Goal: Transaction & Acquisition: Purchase product/service

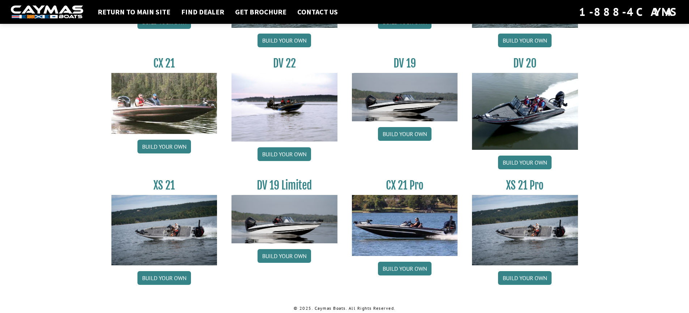
scroll to position [836, 0]
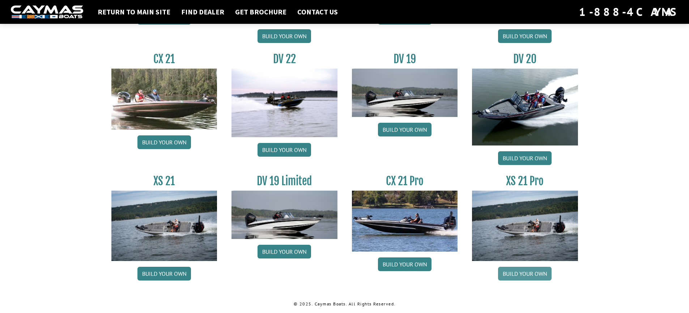
click at [523, 273] on link "Build your own" at bounding box center [525, 274] width 54 height 14
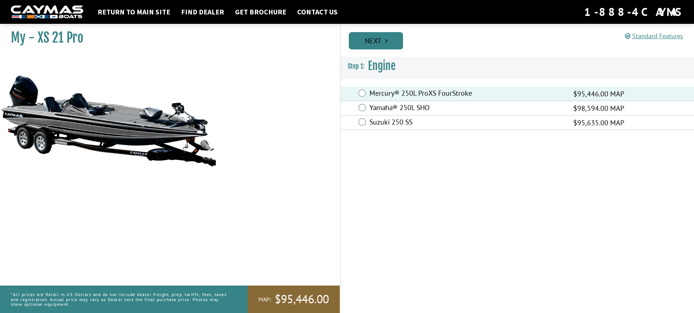
click at [376, 44] on link "Next" at bounding box center [376, 40] width 54 height 17
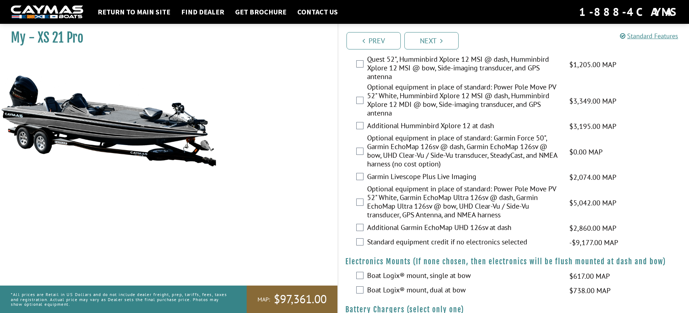
scroll to position [253, 0]
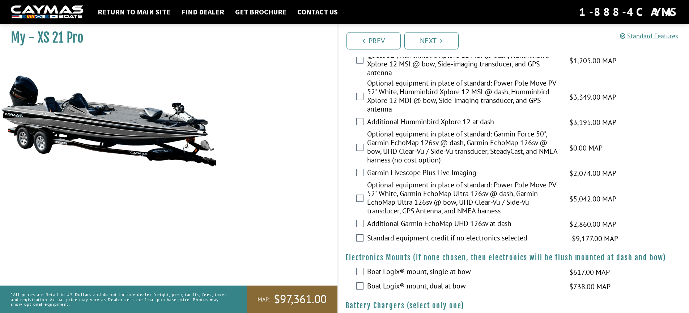
click at [404, 142] on label "Optional equipment in place of standard: Garmin Force 50", Garmin EchoMap 126sv…" at bounding box center [463, 148] width 193 height 37
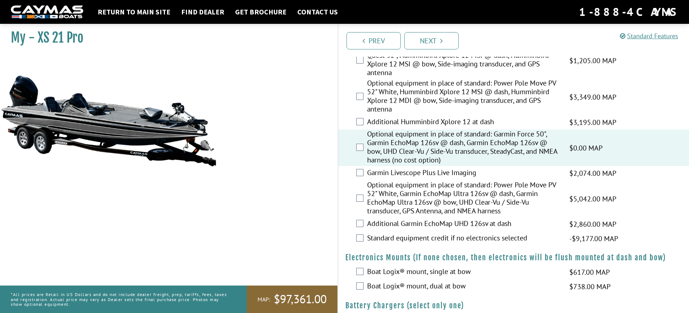
click at [381, 173] on label "Garmin Livescope Plus Live Imaging" at bounding box center [463, 173] width 193 height 10
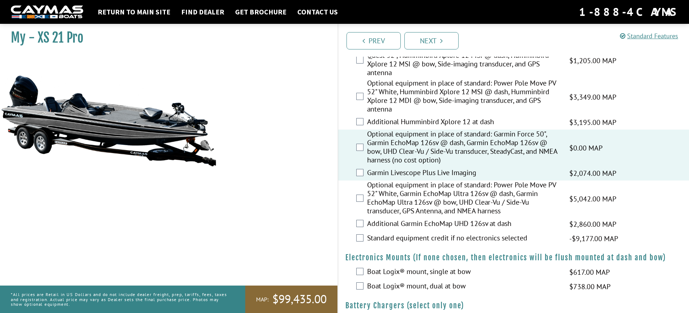
click at [388, 146] on label "Optional equipment in place of standard: Garmin Force 50", Garmin EchoMap 126sv…" at bounding box center [463, 148] width 193 height 37
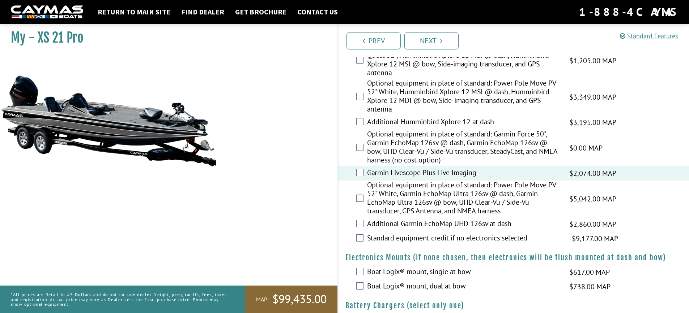
click at [371, 193] on label "Optional equipment in place of standard: Power Pole Move PV 52" White, Garmin E…" at bounding box center [463, 199] width 193 height 37
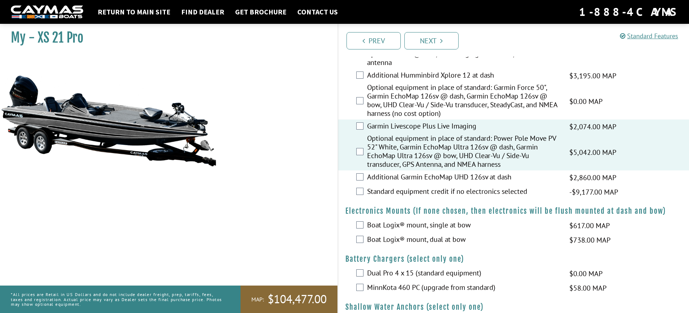
scroll to position [325, 0]
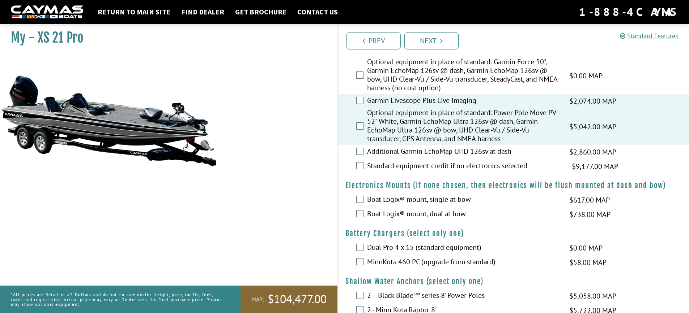
click at [470, 151] on label "Additional Garmin EchoMap UHD 126sv at dash" at bounding box center [463, 152] width 193 height 10
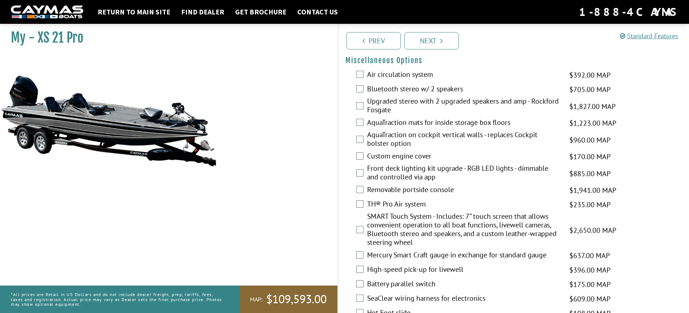
scroll to position [723, 0]
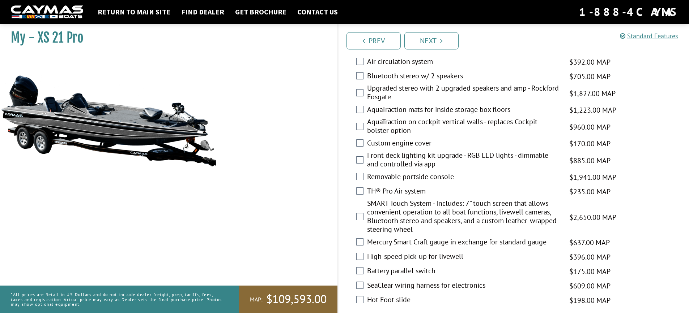
click at [406, 91] on label "Upgraded stereo with 2 upgraded speakers and amp - Rockford Fosgate" at bounding box center [463, 93] width 193 height 19
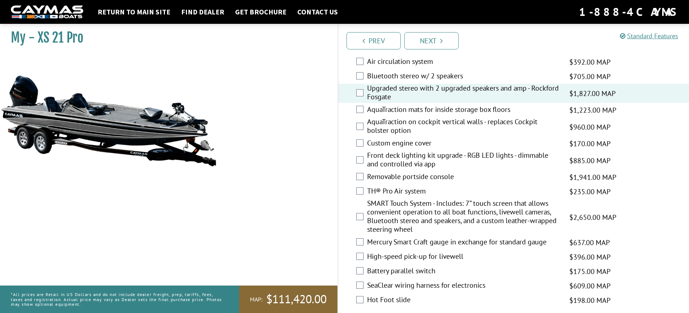
click at [410, 110] on label "AquaTraction mats for inside storage box floors" at bounding box center [463, 110] width 193 height 10
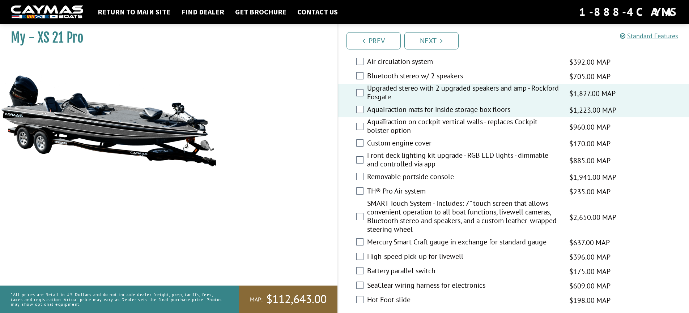
click at [410, 110] on label "AquaTraction mats for inside storage box floors" at bounding box center [463, 110] width 193 height 10
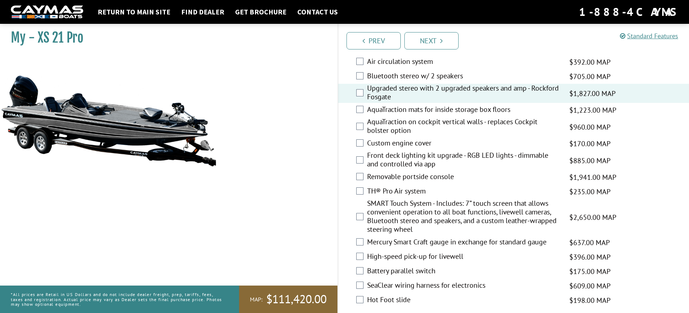
click at [429, 158] on label "Front deck lighting kit upgrade - RGB LED lights - dimmable and controlled via …" at bounding box center [463, 160] width 193 height 19
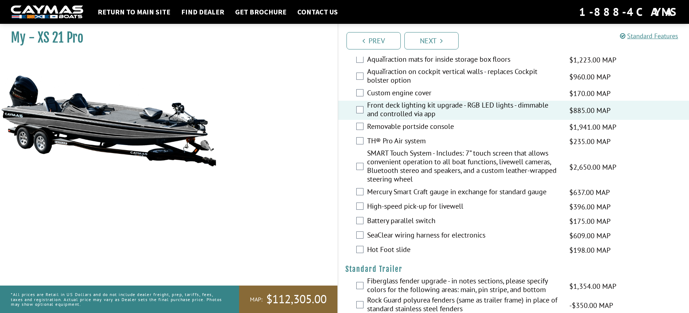
scroll to position [795, 0]
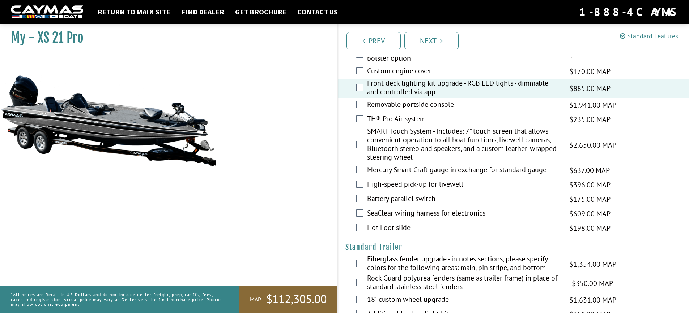
click at [428, 145] on label "SMART Touch System - Includes: 7” touch screen that allows convenient operation…" at bounding box center [463, 145] width 193 height 37
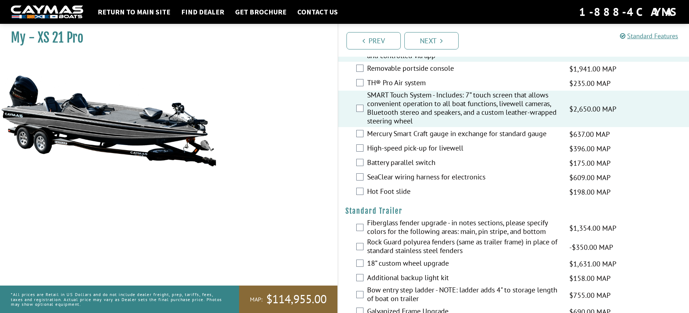
scroll to position [868, 0]
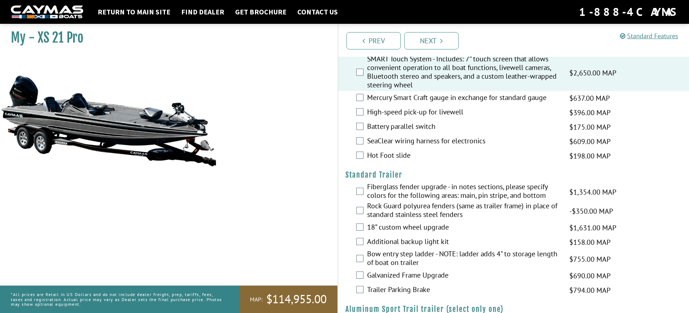
click at [441, 141] on label "SeaClear wiring harness for electronics" at bounding box center [463, 142] width 193 height 10
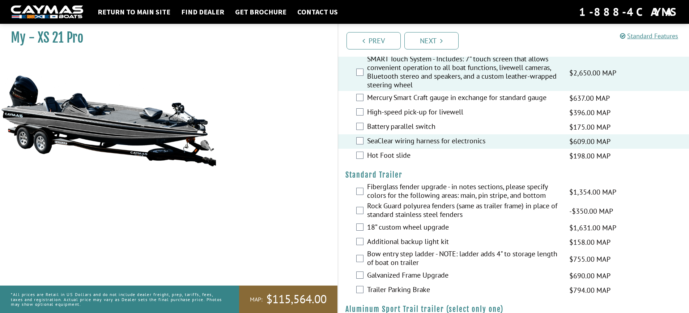
click at [437, 153] on label "Hot Foot slide" at bounding box center [463, 156] width 193 height 10
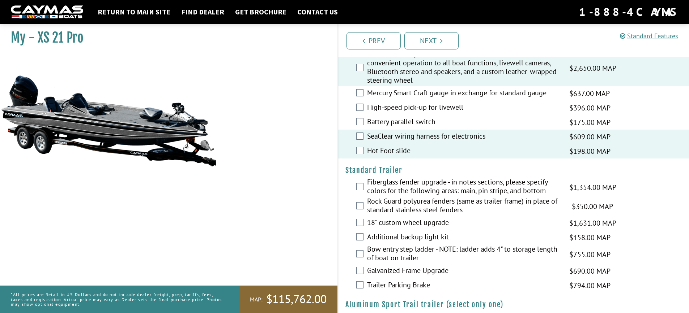
scroll to position [940, 0]
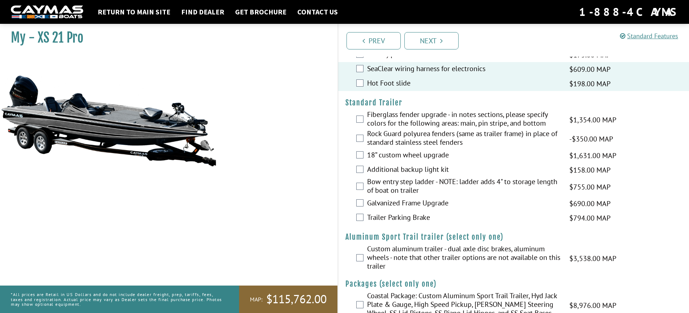
click at [415, 118] on label "Fiberglass fender upgrade - in notes sections, please specify colors for the fo…" at bounding box center [463, 119] width 193 height 19
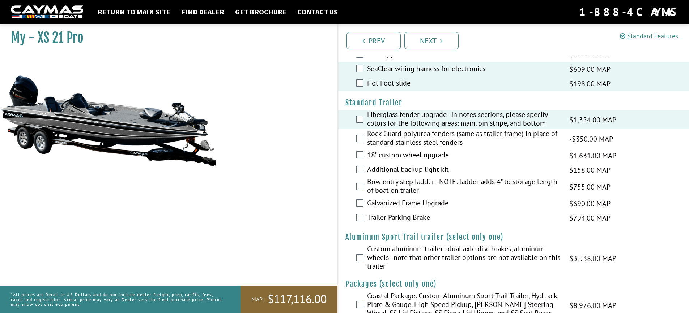
click at [418, 157] on label "18” custom wheel upgrade" at bounding box center [463, 156] width 193 height 10
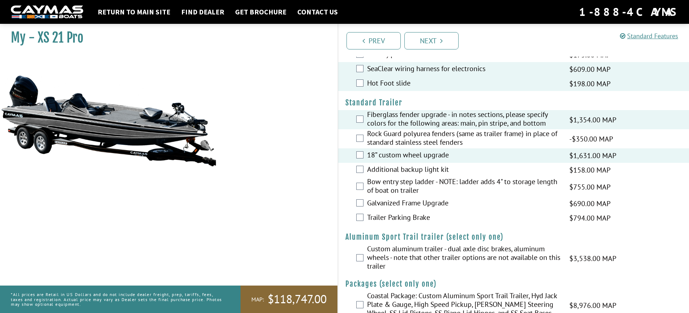
click at [418, 171] on label "Additional backup light kit" at bounding box center [463, 170] width 193 height 10
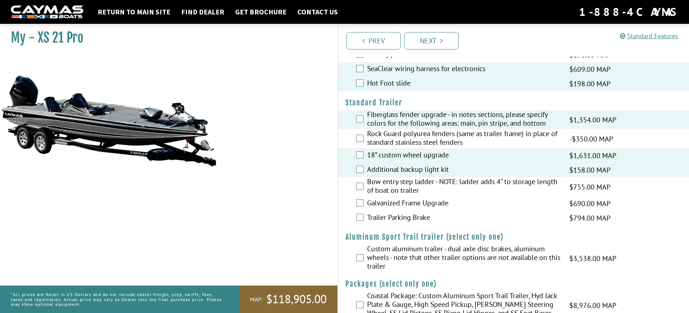
scroll to position [960, 0]
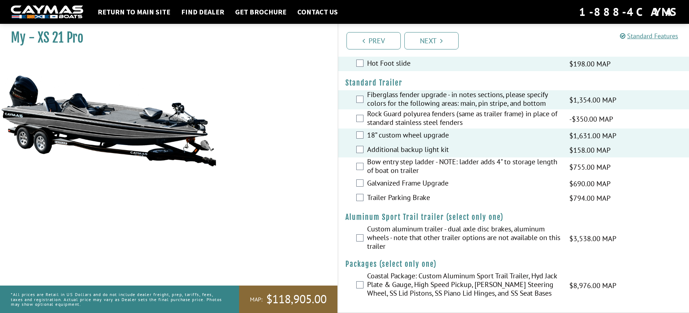
click at [412, 284] on label "Coastal Package: Custom Aluminum Sport Trail Trailer, Hyd Jack Plate & Gauge, H…" at bounding box center [463, 286] width 193 height 28
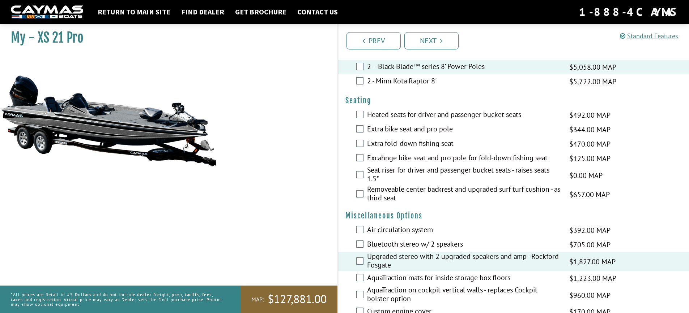
scroll to position [526, 0]
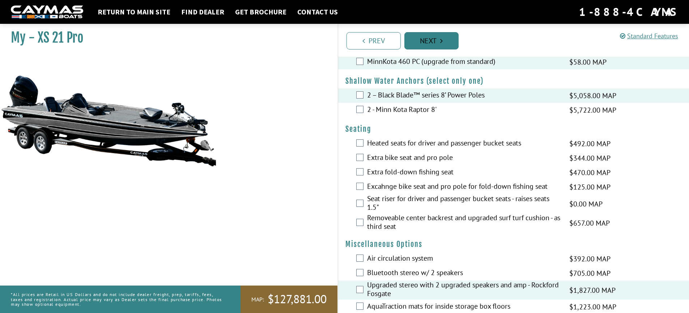
click at [434, 37] on link "Next" at bounding box center [431, 40] width 54 height 17
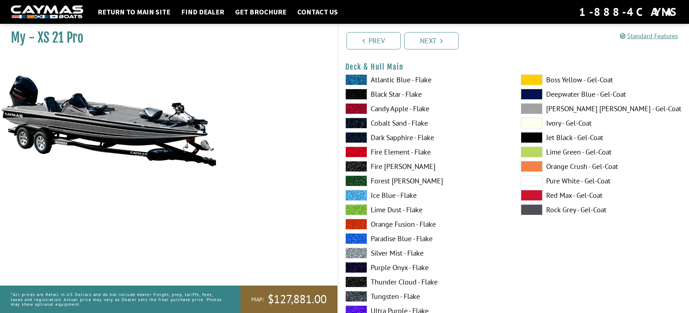
scroll to position [36, 0]
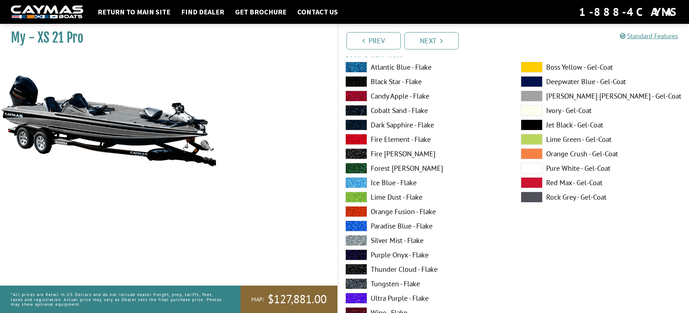
click at [361, 67] on span at bounding box center [356, 67] width 22 height 11
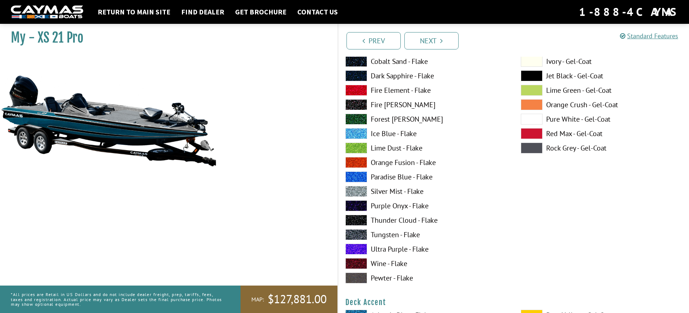
scroll to position [72, 0]
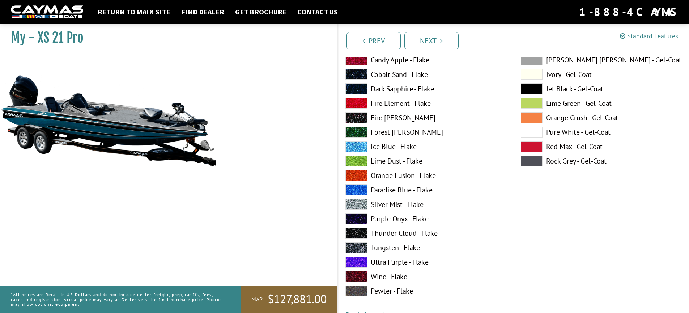
click at [383, 148] on label "Ice Blue - Flake" at bounding box center [425, 146] width 161 height 11
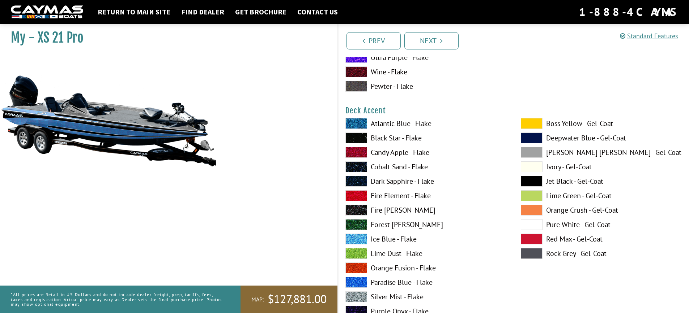
scroll to position [289, 0]
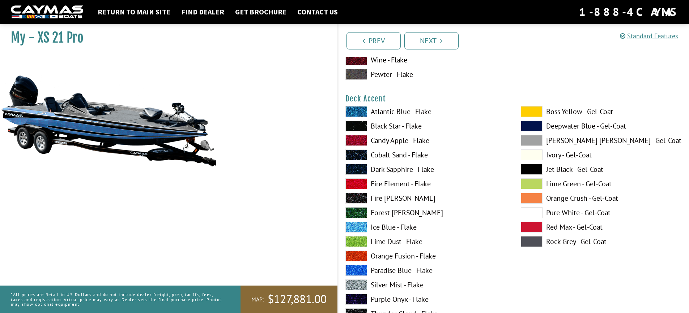
click at [396, 126] on label "Black Star - Flake" at bounding box center [425, 126] width 161 height 11
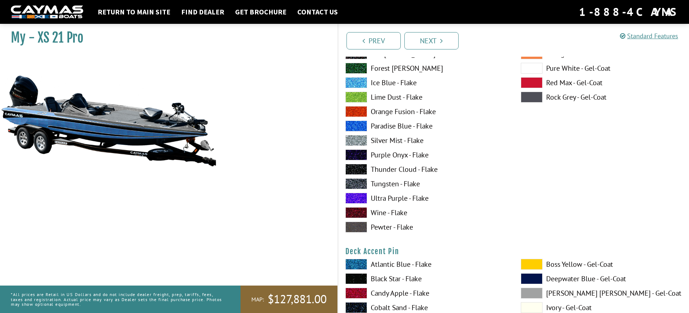
scroll to position [398, 0]
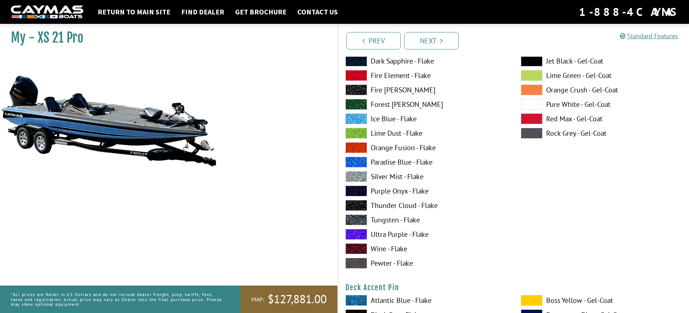
click at [393, 161] on label "Paradise Blue - Flake" at bounding box center [425, 162] width 161 height 11
click at [386, 219] on label "Tungsten - Flake" at bounding box center [425, 220] width 161 height 11
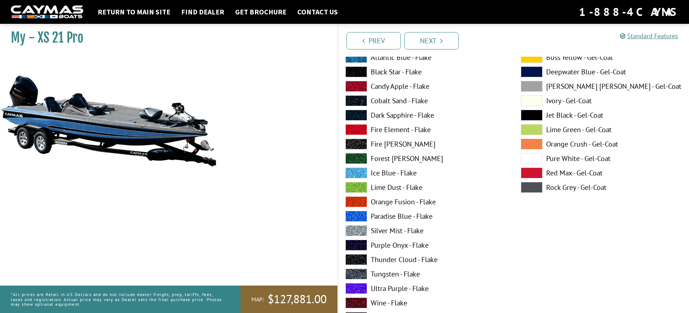
scroll to position [325, 0]
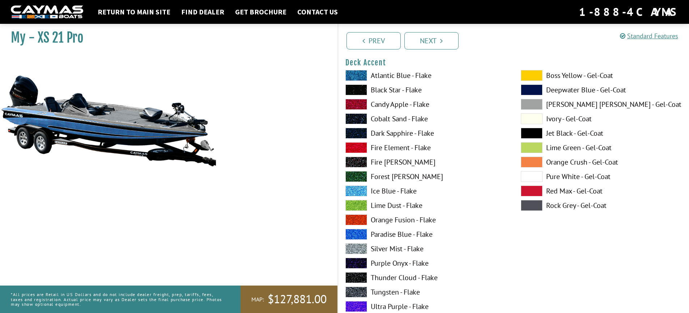
click at [526, 131] on span at bounding box center [532, 133] width 22 height 11
click at [389, 90] on label "Black Star - Flake" at bounding box center [425, 90] width 161 height 11
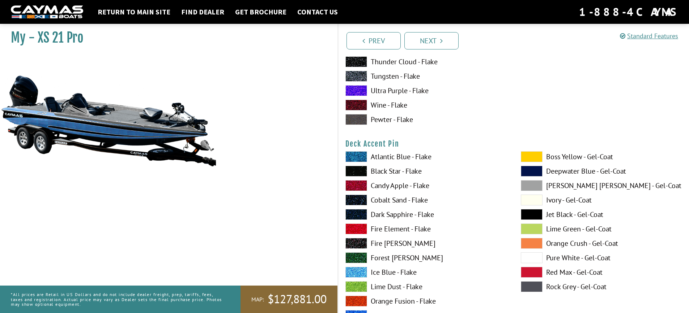
scroll to position [542, 0]
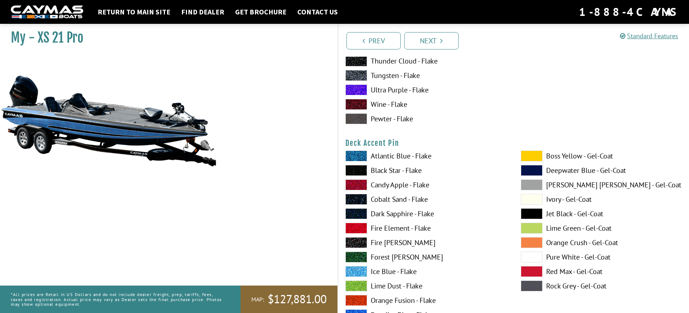
click at [392, 170] on label "Black Star - Flake" at bounding box center [425, 170] width 161 height 11
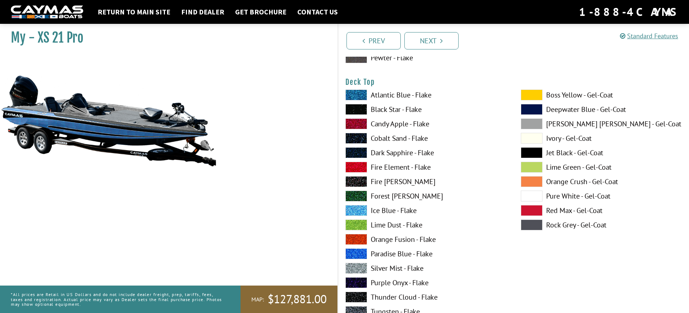
scroll to position [904, 0]
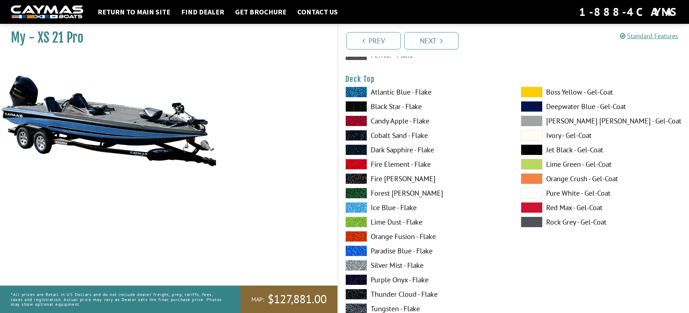
click at [395, 106] on label "Black Star - Flake" at bounding box center [425, 106] width 161 height 11
click at [392, 94] on label "Atlantic Blue - Flake" at bounding box center [425, 92] width 161 height 11
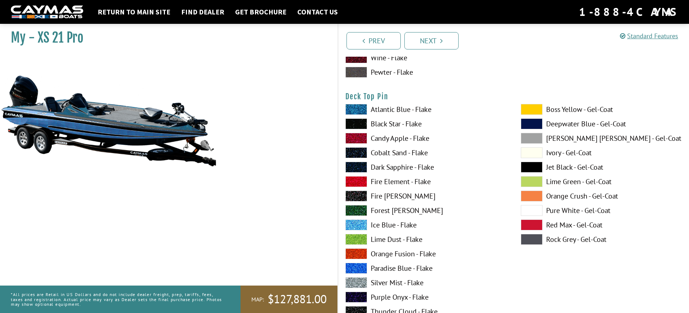
scroll to position [1193, 0]
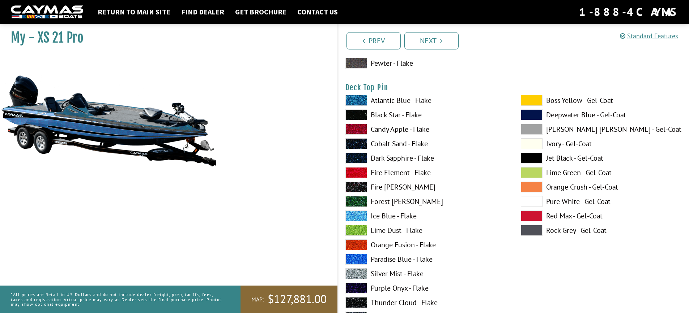
click at [404, 102] on label "Atlantic Blue - Flake" at bounding box center [425, 100] width 161 height 11
click at [394, 114] on label "Black Star - Flake" at bounding box center [425, 115] width 161 height 11
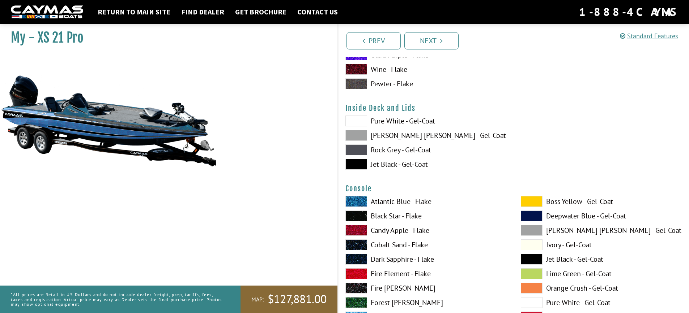
scroll to position [1482, 0]
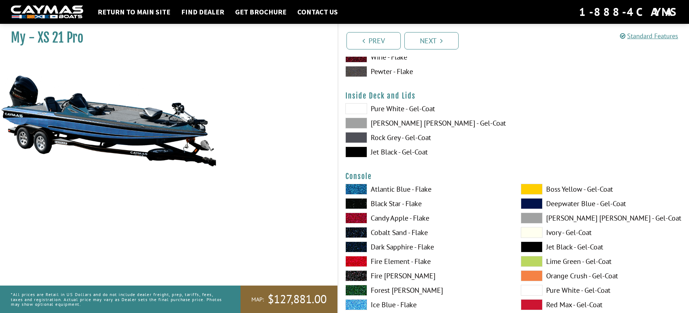
click at [381, 153] on label "Jet Black - Gel-Coat" at bounding box center [425, 152] width 161 height 11
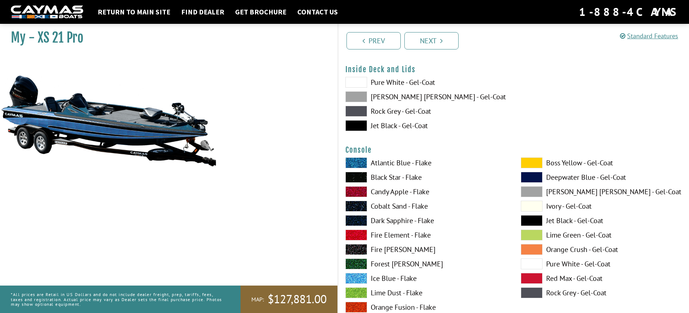
scroll to position [1591, 0]
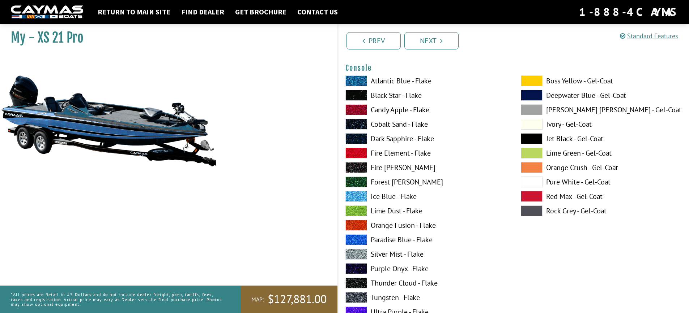
click at [399, 80] on label "Atlantic Blue - Flake" at bounding box center [425, 81] width 161 height 11
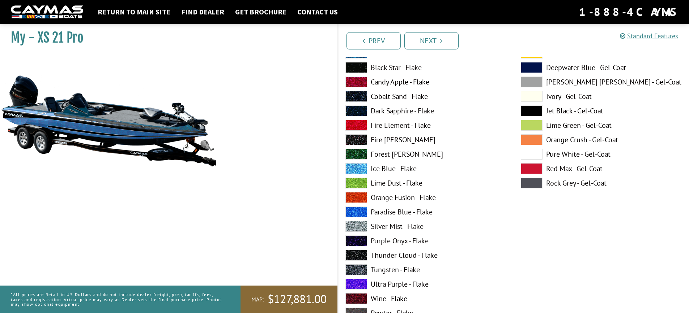
scroll to position [1880, 0]
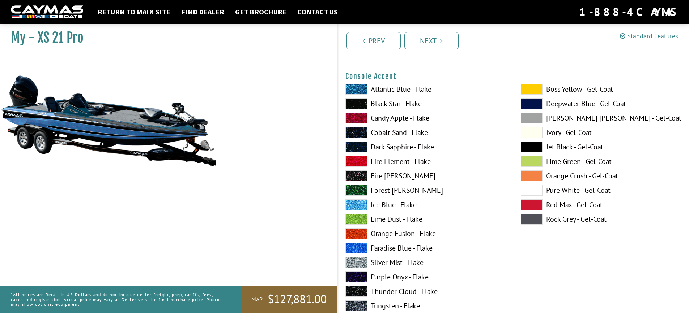
click at [408, 119] on label "Candy Apple - Flake" at bounding box center [425, 118] width 161 height 11
click at [396, 101] on label "Black Star - Flake" at bounding box center [425, 103] width 161 height 11
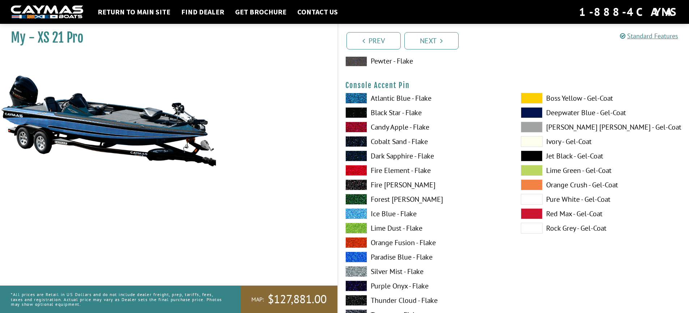
scroll to position [2169, 0]
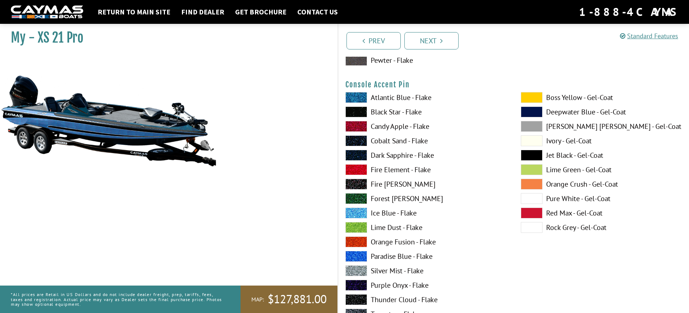
click at [397, 170] on label "Fire Element - Flake" at bounding box center [425, 170] width 161 height 11
click at [384, 113] on label "Black Star - Flake" at bounding box center [425, 112] width 161 height 11
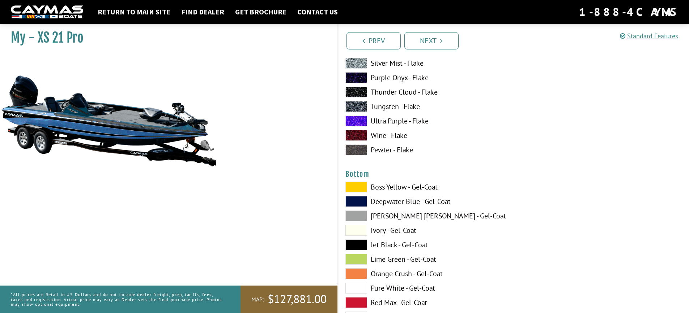
scroll to position [2459, 0]
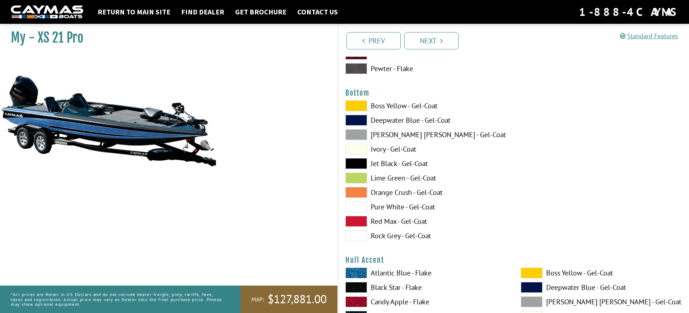
click at [353, 160] on span at bounding box center [356, 163] width 22 height 11
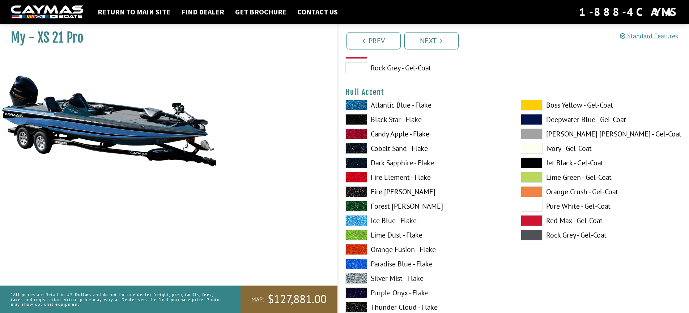
scroll to position [2639, 0]
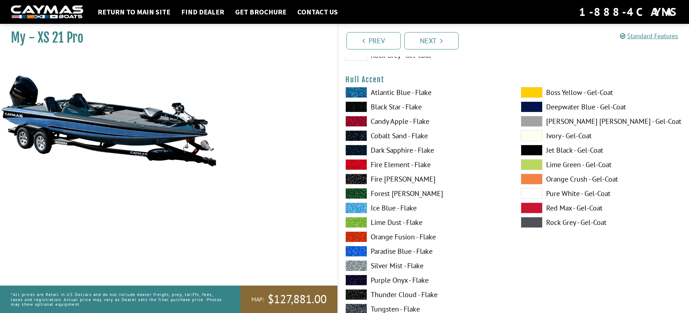
click at [525, 178] on span at bounding box center [532, 179] width 22 height 11
click at [380, 104] on label "Black Star - Flake" at bounding box center [425, 107] width 161 height 11
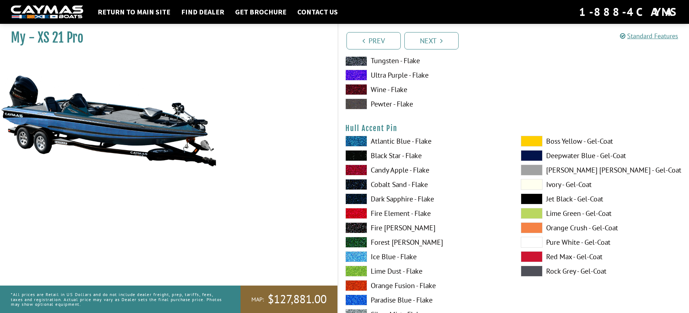
scroll to position [2929, 0]
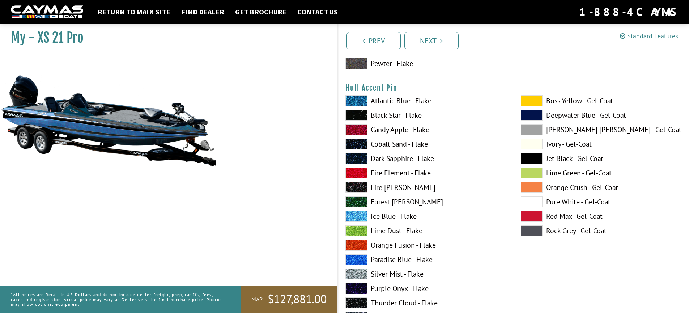
click at [396, 114] on label "Black Star - Flake" at bounding box center [425, 115] width 161 height 11
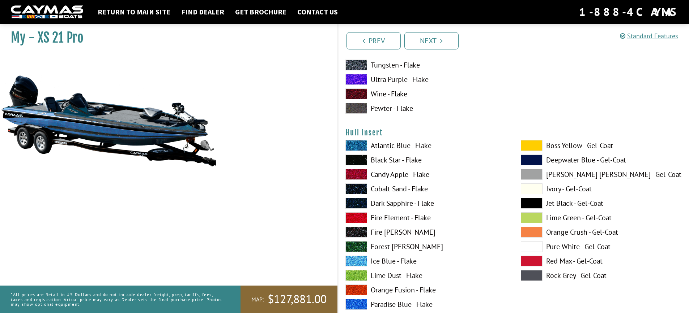
scroll to position [3182, 0]
click at [522, 142] on span at bounding box center [532, 145] width 22 height 11
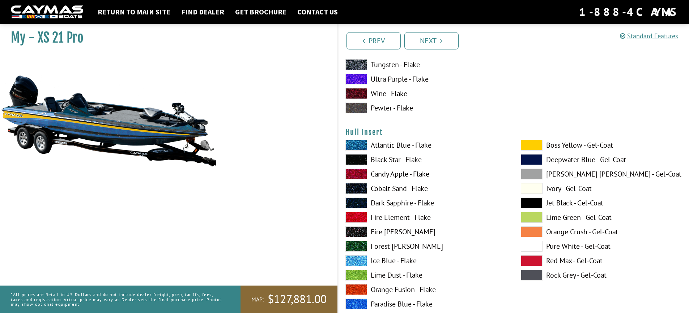
click at [392, 161] on label "Black Star - Flake" at bounding box center [425, 159] width 161 height 11
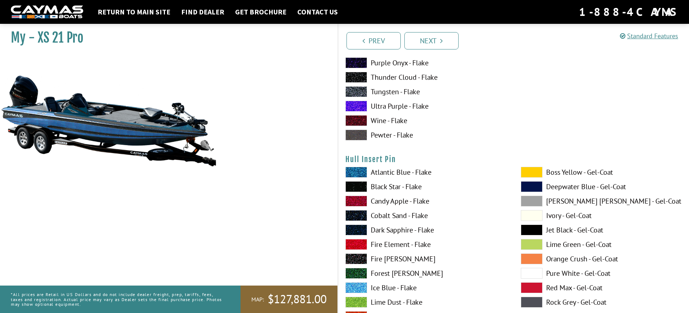
scroll to position [3507, 0]
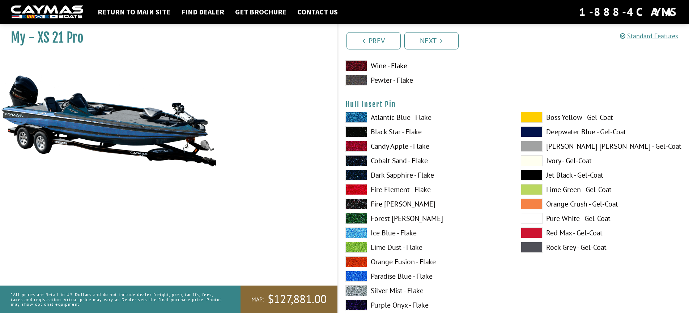
click at [531, 117] on span at bounding box center [532, 117] width 22 height 11
click at [376, 145] on label "Candy Apple - Flake" at bounding box center [425, 146] width 161 height 11
click at [356, 132] on span at bounding box center [356, 132] width 22 height 11
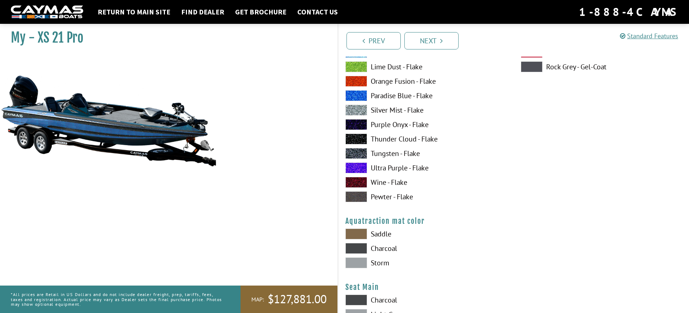
scroll to position [3616, 0]
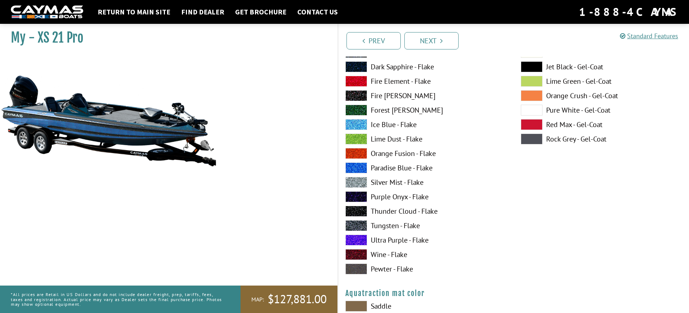
click at [355, 126] on span at bounding box center [356, 124] width 22 height 11
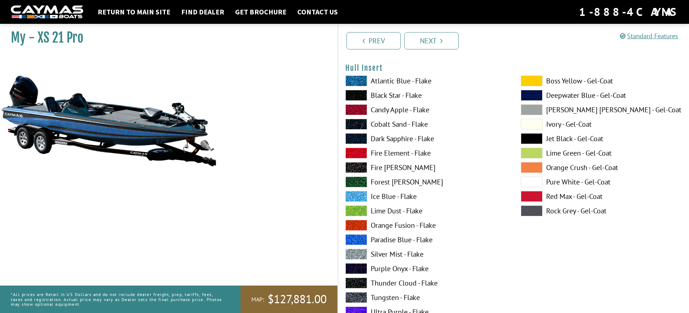
scroll to position [3326, 0]
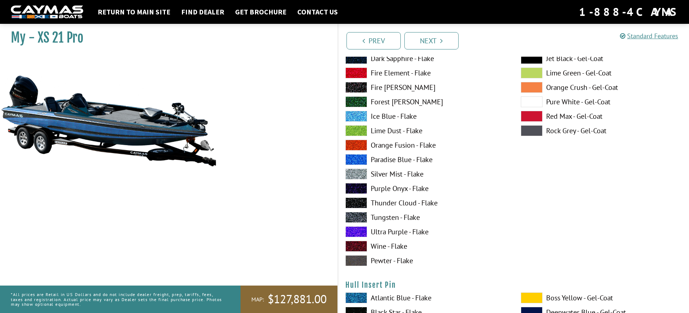
click at [381, 117] on label "Ice Blue - Flake" at bounding box center [425, 116] width 161 height 11
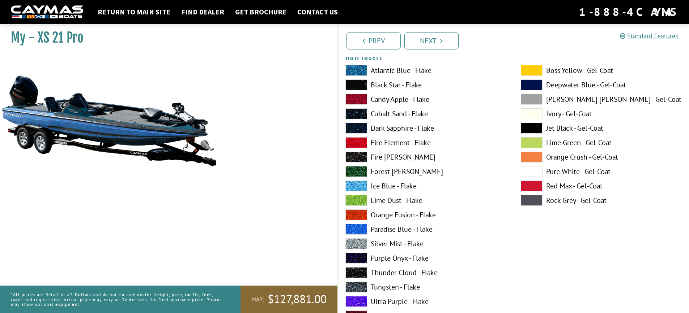
scroll to position [3254, 0]
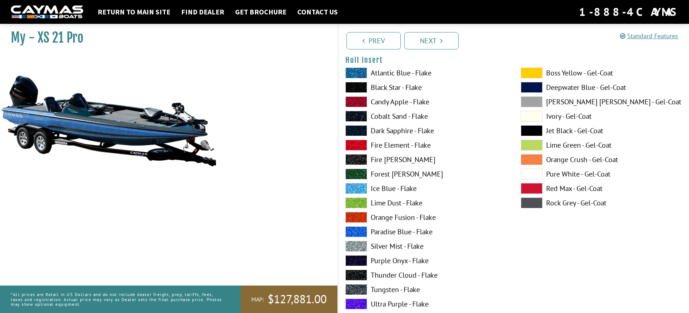
click at [388, 85] on label "Black Star - Flake" at bounding box center [425, 87] width 161 height 11
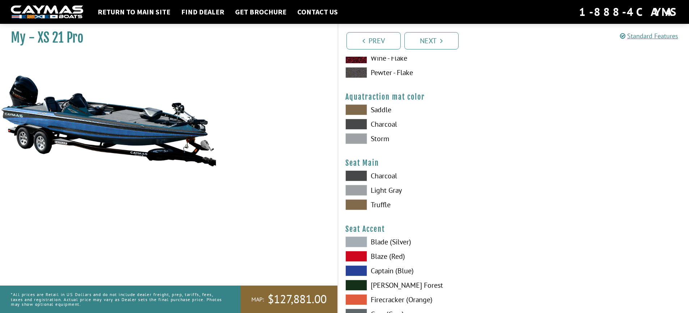
scroll to position [3796, 0]
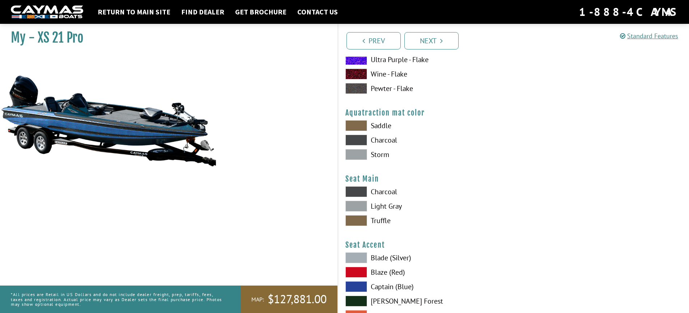
click at [356, 156] on span at bounding box center [356, 154] width 22 height 11
click at [358, 138] on span at bounding box center [356, 140] width 22 height 11
click at [358, 128] on span at bounding box center [356, 125] width 22 height 11
click at [358, 144] on span at bounding box center [356, 140] width 22 height 11
click at [357, 154] on span at bounding box center [356, 154] width 22 height 11
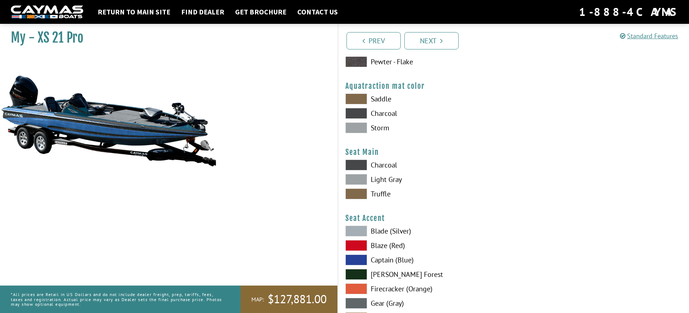
scroll to position [3869, 0]
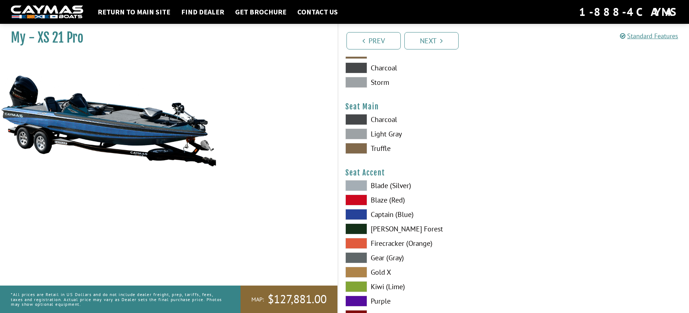
click at [356, 120] on span at bounding box center [356, 119] width 22 height 11
click at [362, 149] on span at bounding box center [356, 148] width 22 height 11
click at [357, 132] on span at bounding box center [356, 134] width 22 height 11
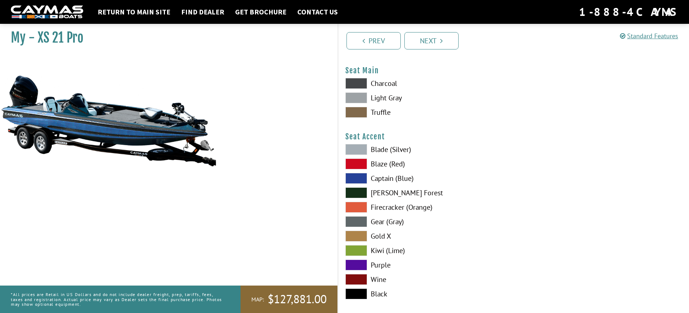
scroll to position [3941, 0]
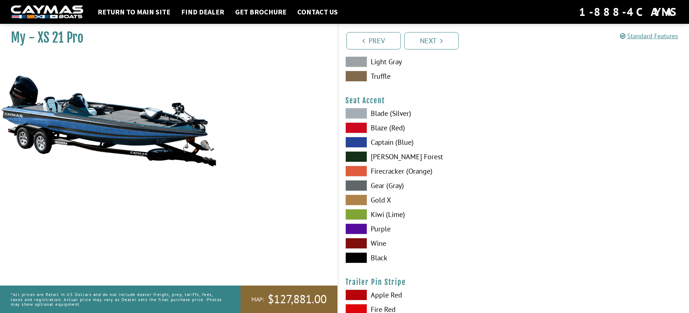
click at [358, 141] on span at bounding box center [356, 142] width 22 height 11
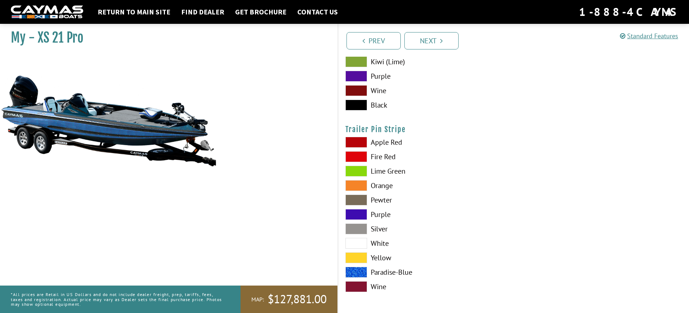
scroll to position [4094, 0]
click at [356, 273] on span at bounding box center [356, 272] width 22 height 11
click at [424, 47] on link "Next" at bounding box center [431, 40] width 54 height 17
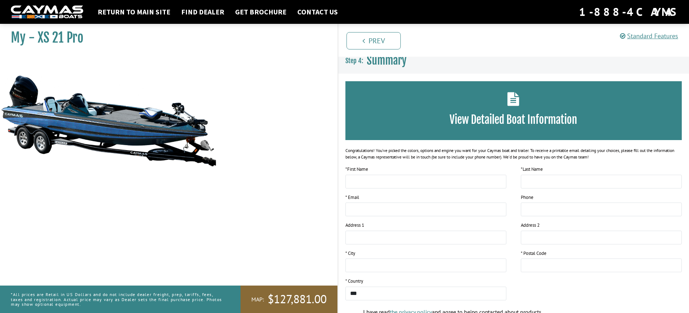
scroll to position [0, 0]
